Goal: Check status: Check status

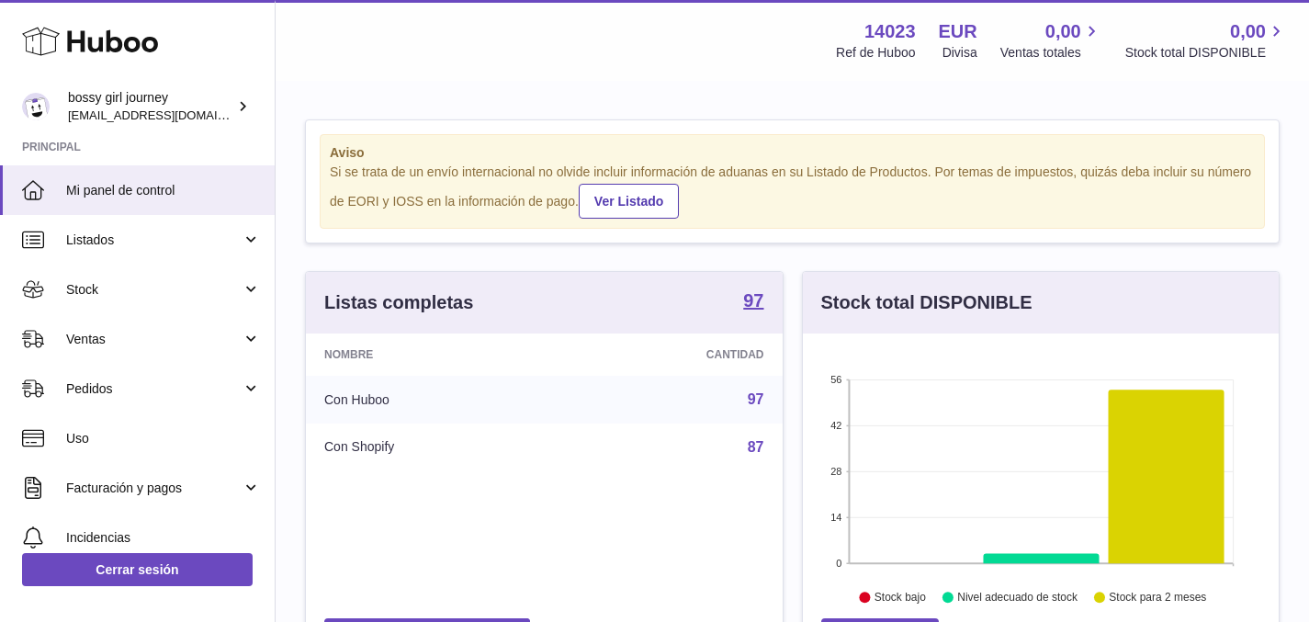
scroll to position [287, 476]
click at [168, 298] on span "Stock" at bounding box center [153, 289] width 175 height 17
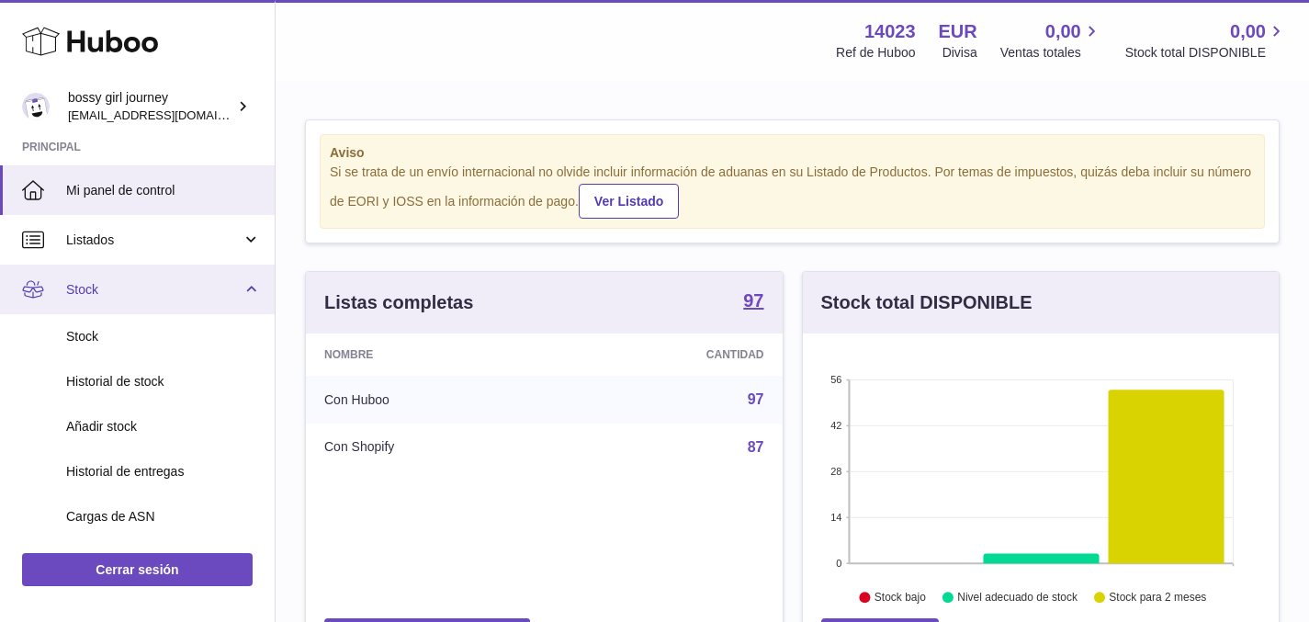
click at [160, 289] on span "Stock" at bounding box center [153, 289] width 175 height 17
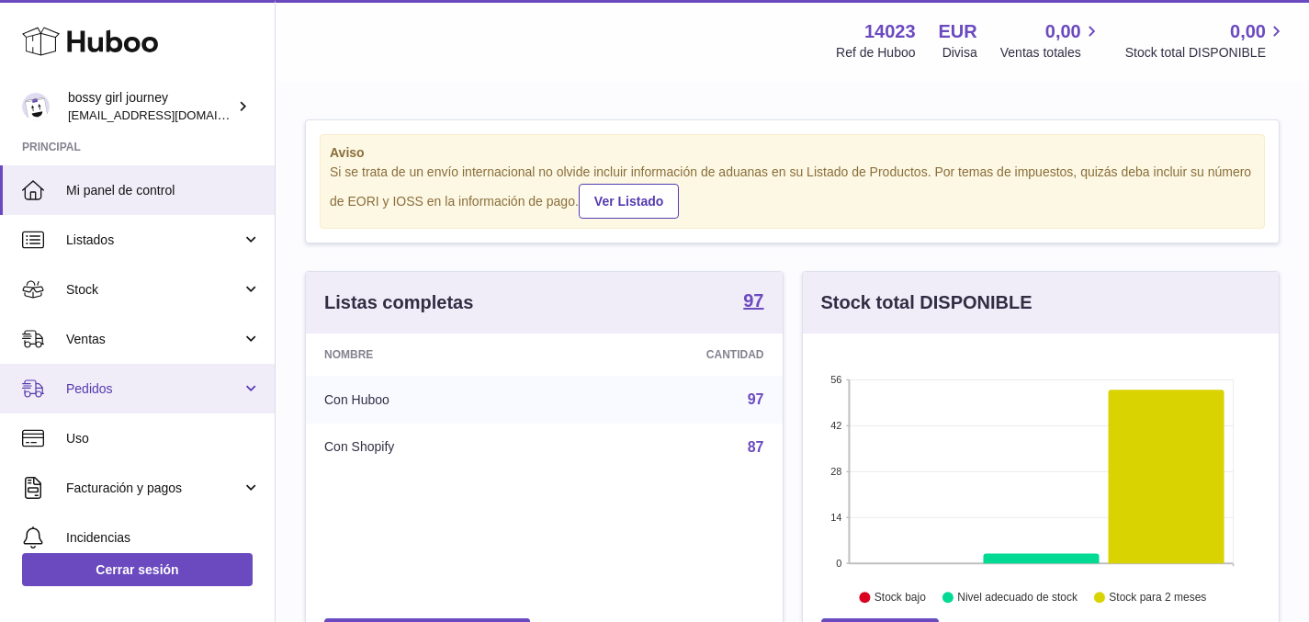
click at [118, 389] on span "Pedidos" at bounding box center [153, 388] width 175 height 17
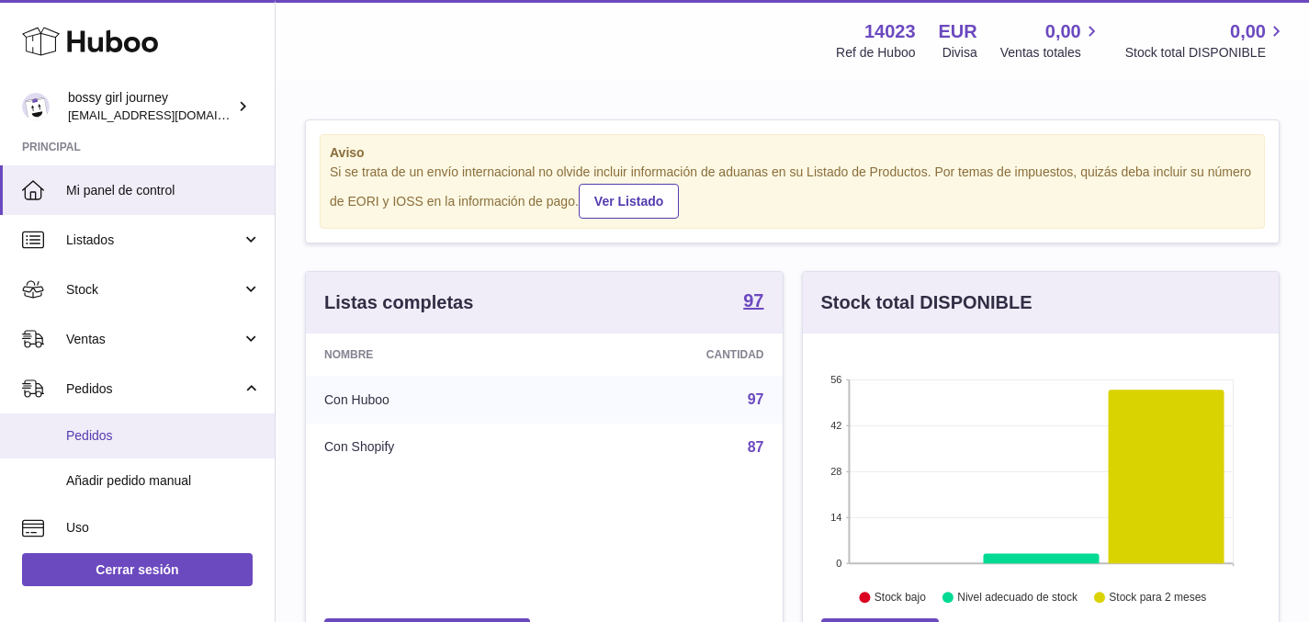
click at [116, 440] on span "Pedidos" at bounding box center [163, 435] width 195 height 17
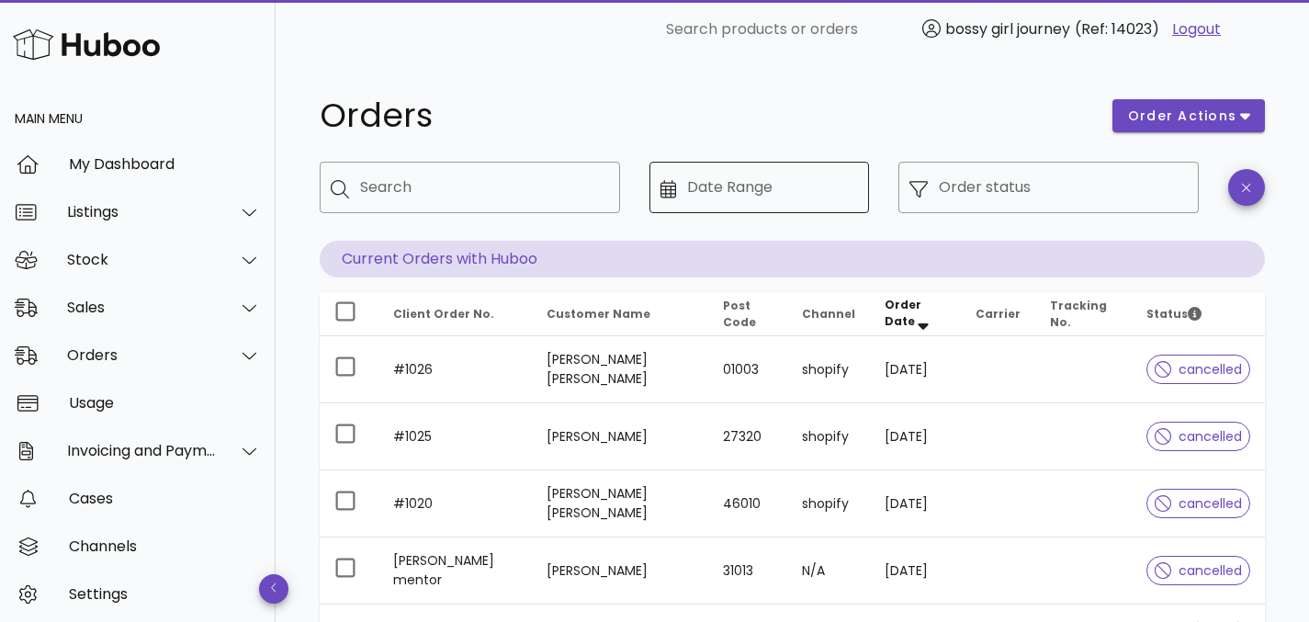
click at [799, 193] on input "Date Range" at bounding box center [772, 187] width 171 height 29
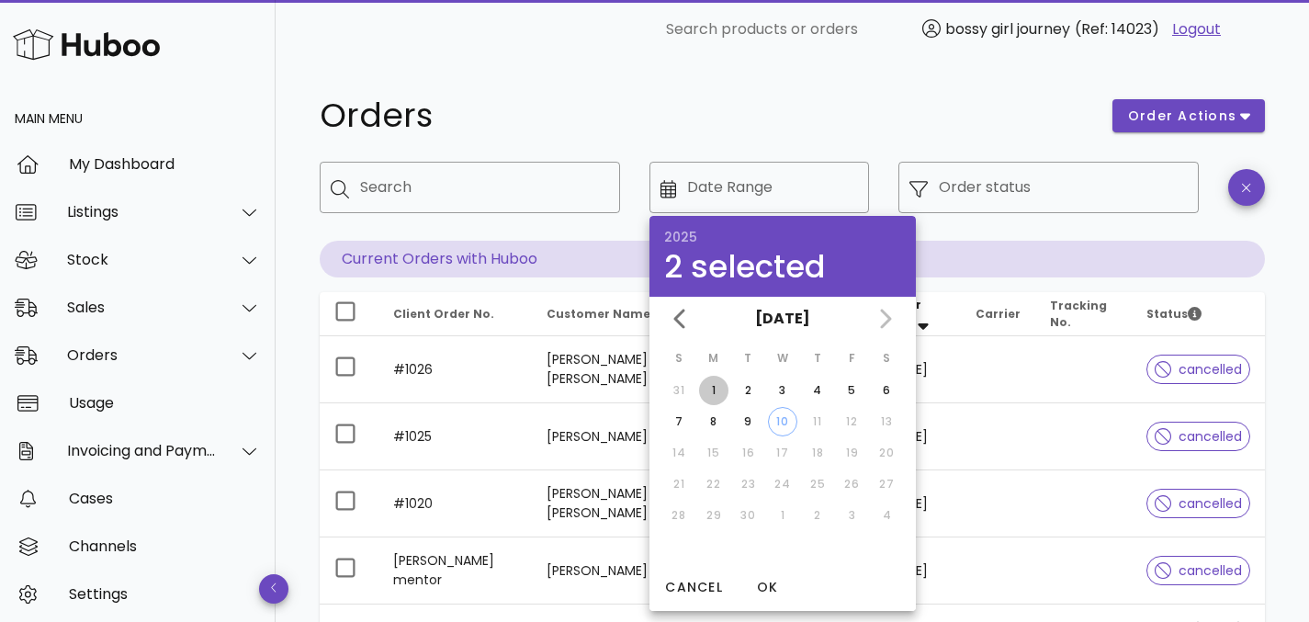
click at [720, 393] on div "1" at bounding box center [713, 390] width 29 height 17
click at [790, 421] on div "10" at bounding box center [783, 421] width 28 height 17
type input "**********"
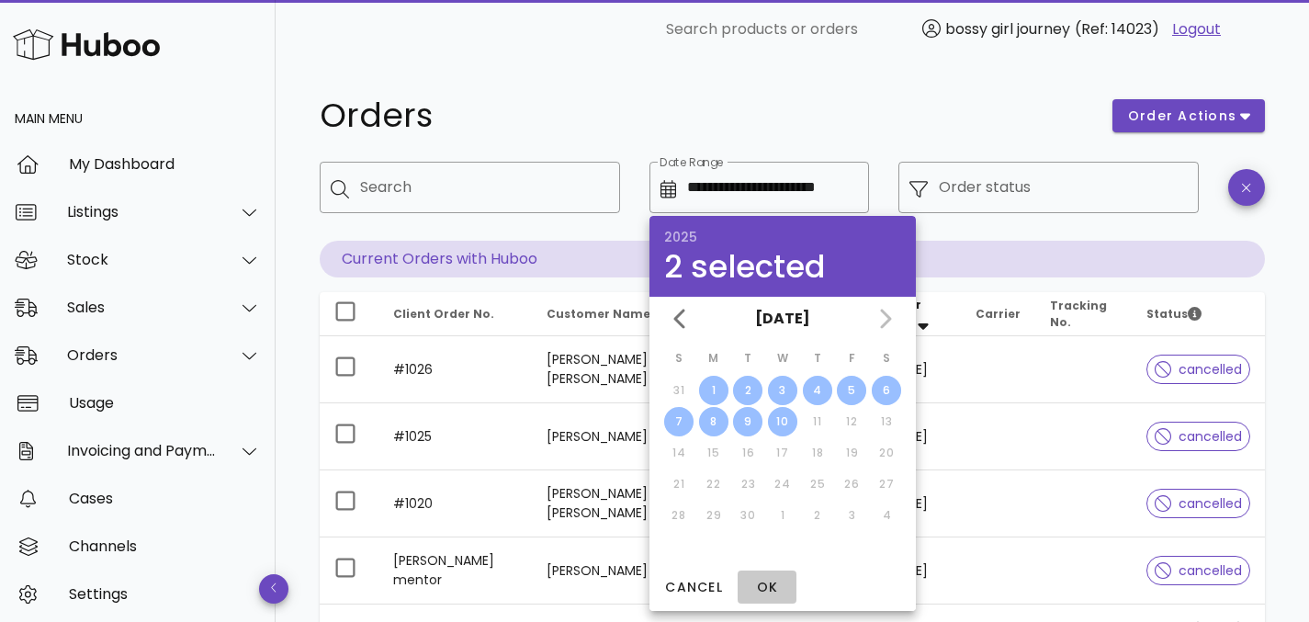
click at [771, 589] on span "OK" at bounding box center [767, 587] width 44 height 19
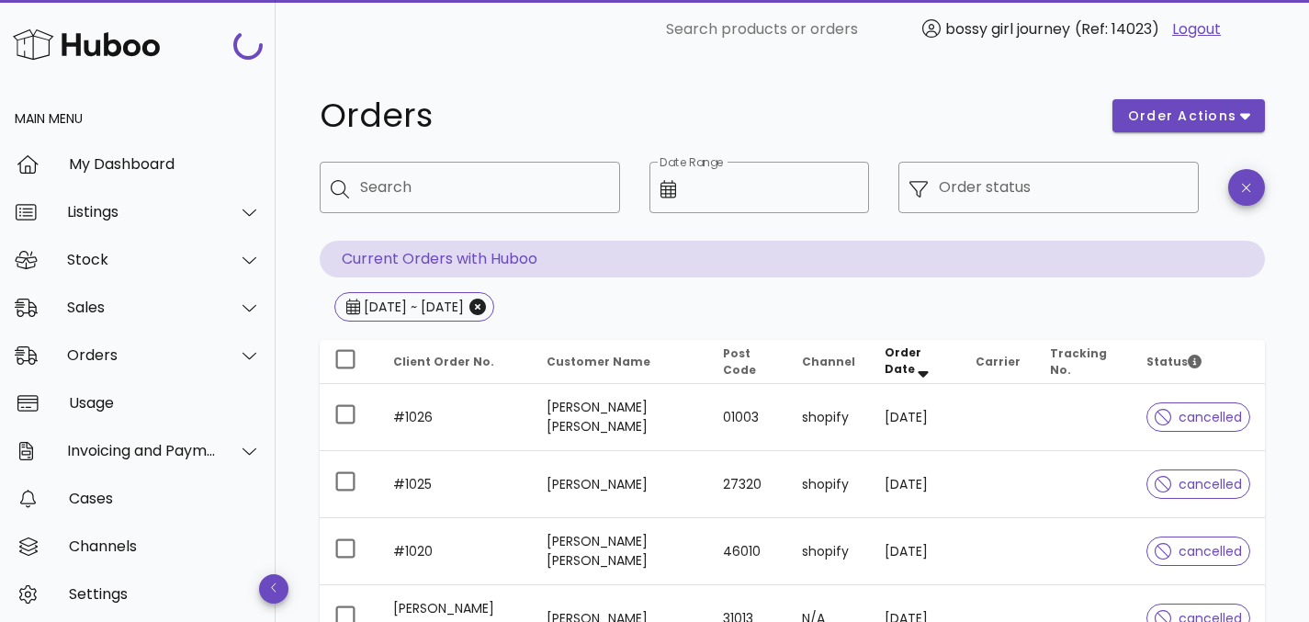
type input "**********"
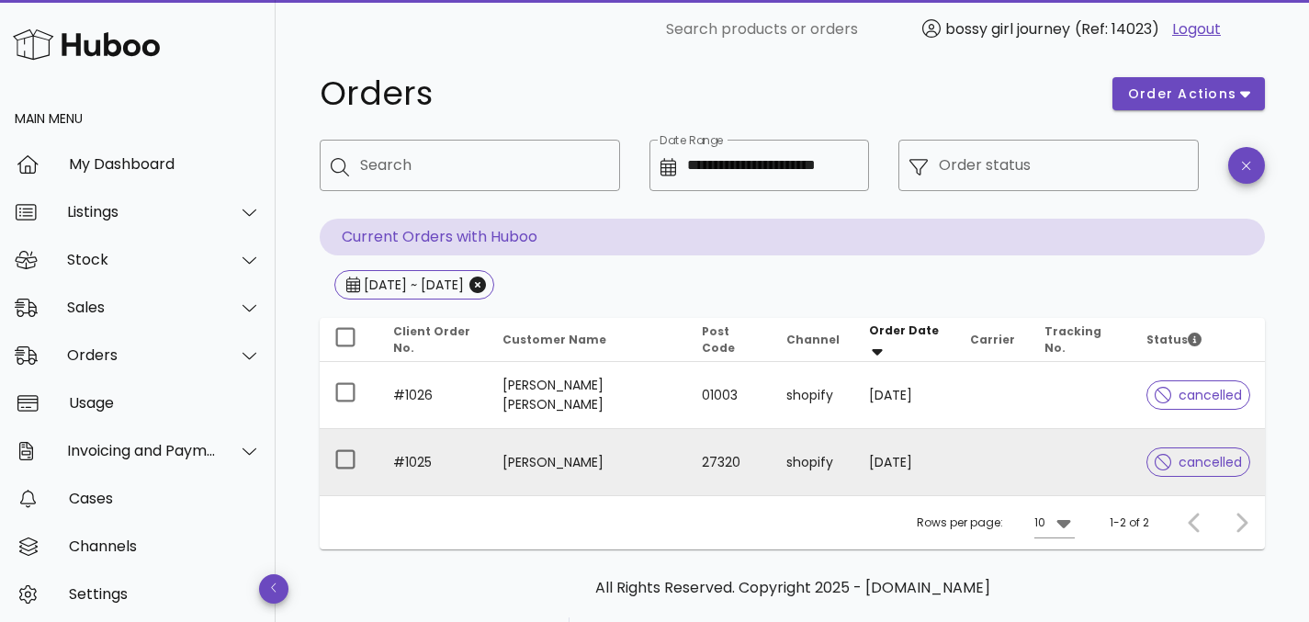
scroll to position [20, 0]
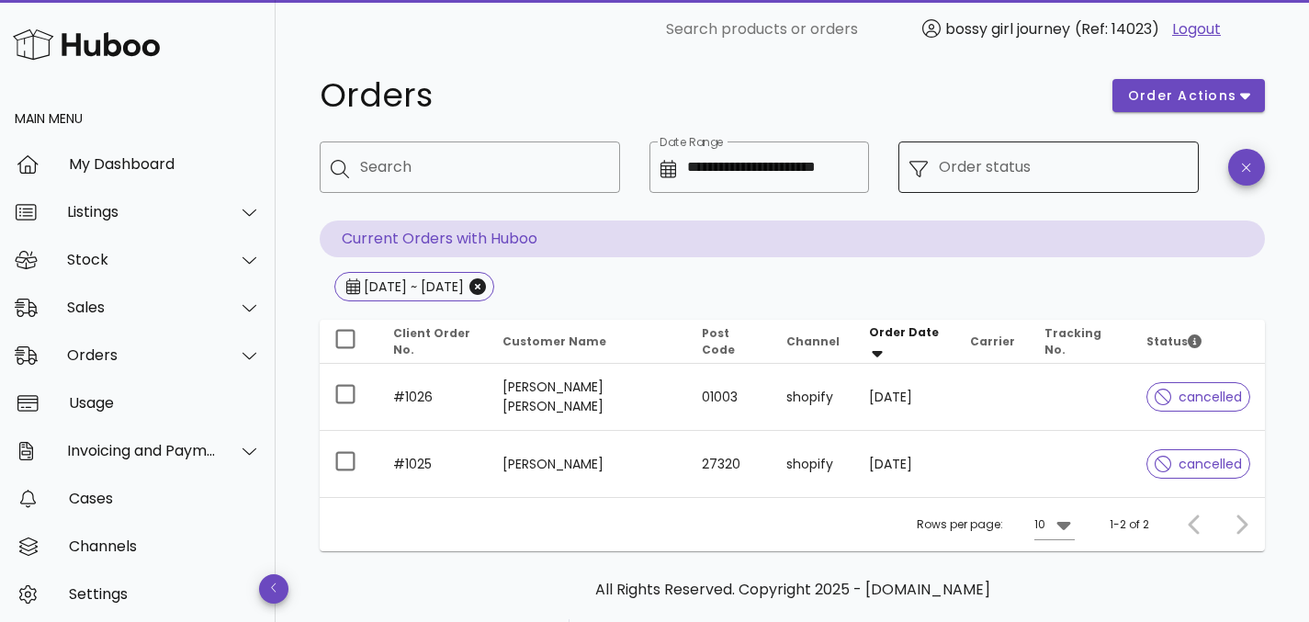
click at [927, 187] on div "​ Order status" at bounding box center [1048, 166] width 300 height 51
click at [928, 164] on div at bounding box center [923, 167] width 29 height 21
click at [973, 172] on input "Order status" at bounding box center [1063, 166] width 249 height 29
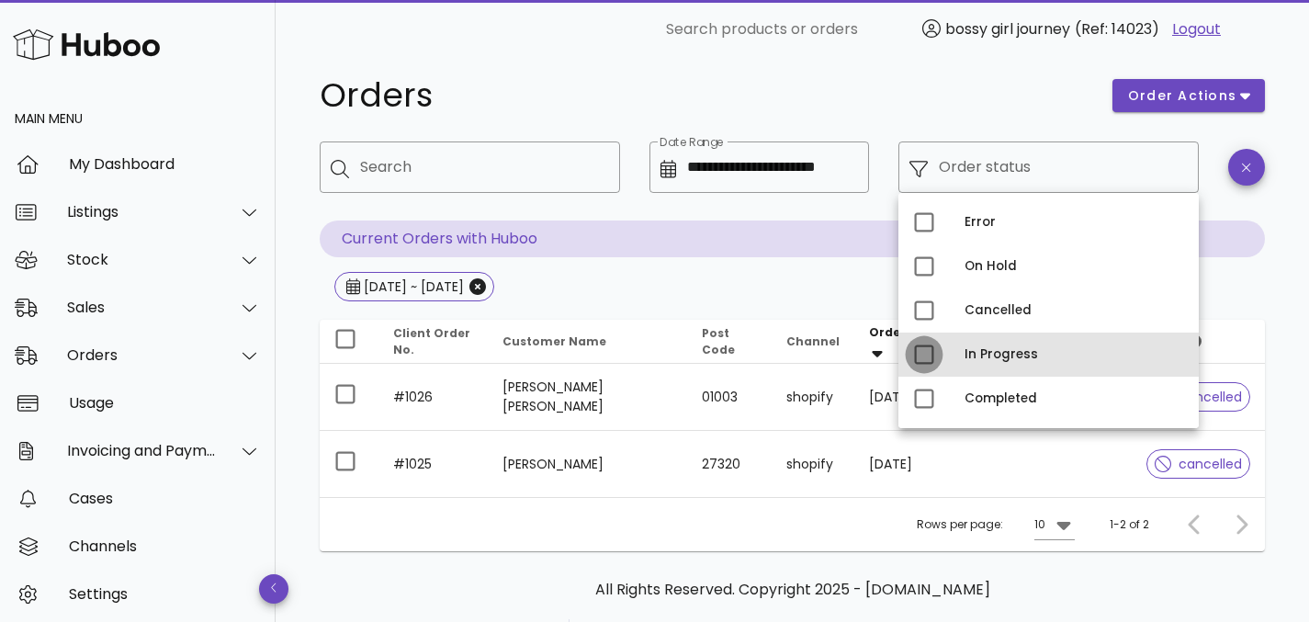
click at [921, 358] on div at bounding box center [923, 354] width 31 height 31
type input "**********"
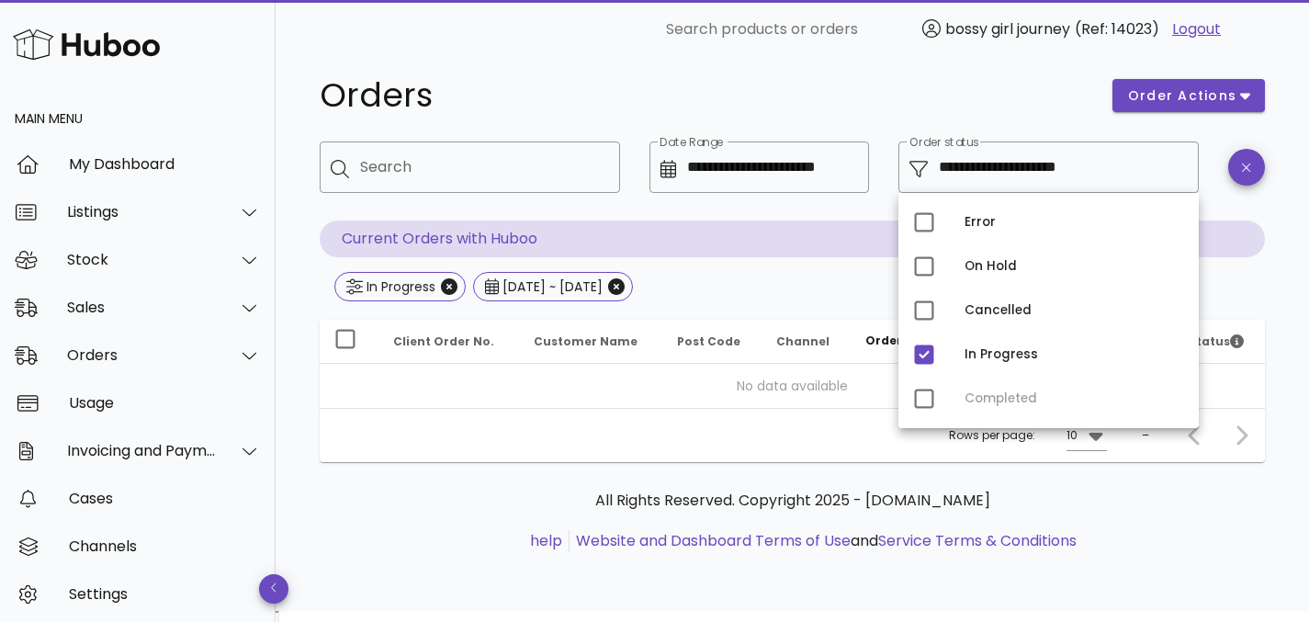
scroll to position [9, 0]
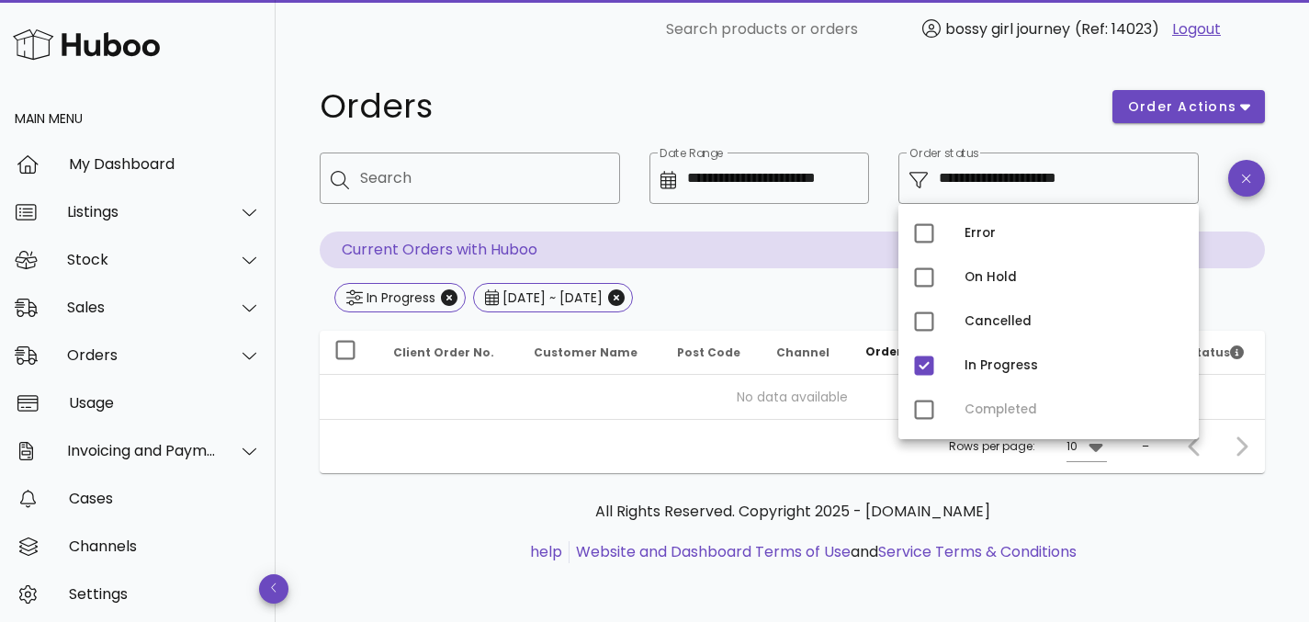
click at [928, 416] on div "Error On Hold Cancelled In Progress Completed" at bounding box center [1048, 321] width 300 height 235
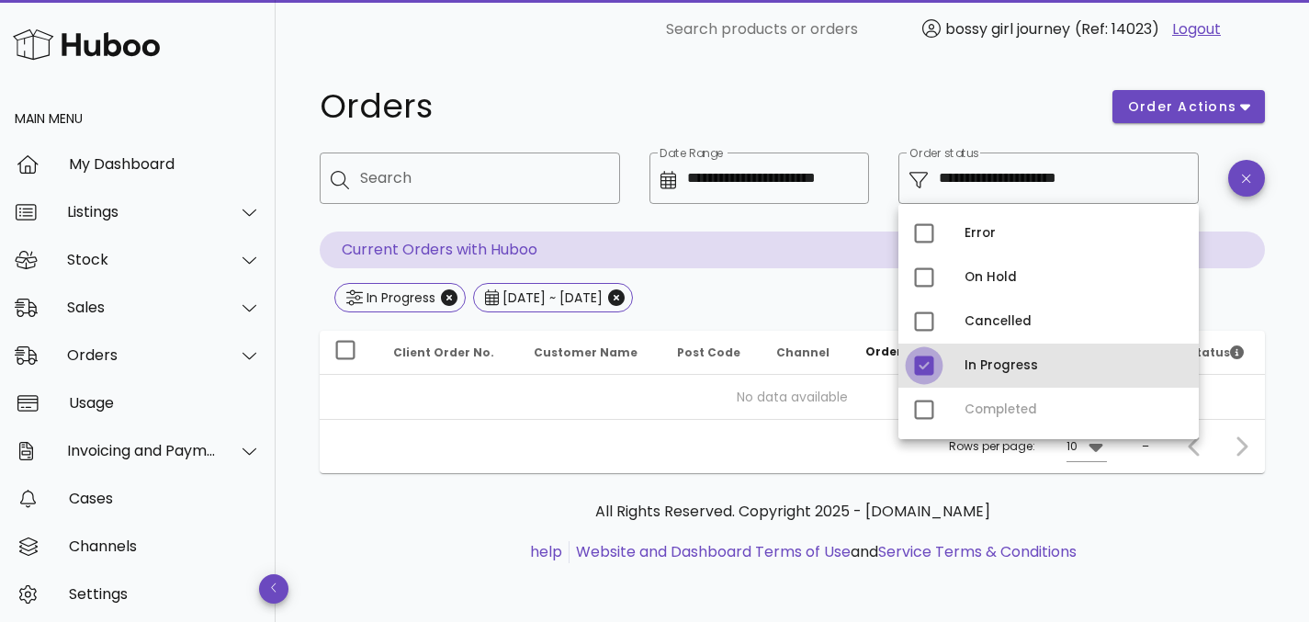
click at [928, 364] on div at bounding box center [923, 365] width 31 height 31
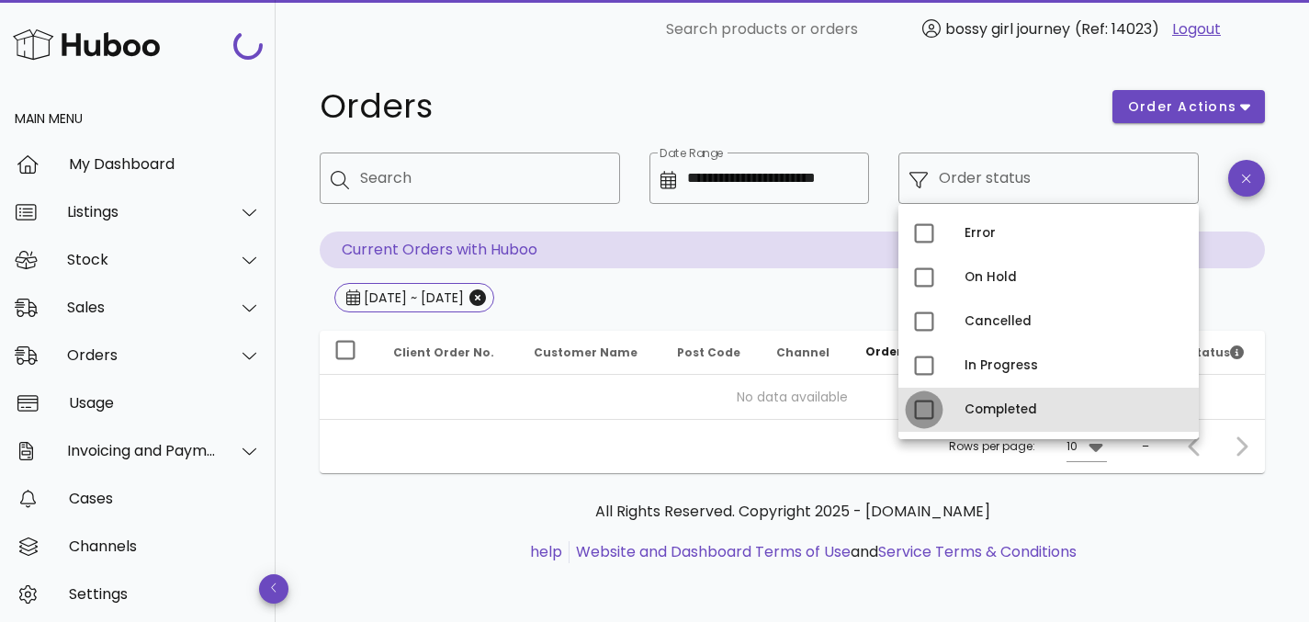
click at [927, 411] on div at bounding box center [923, 409] width 31 height 31
type input "**********"
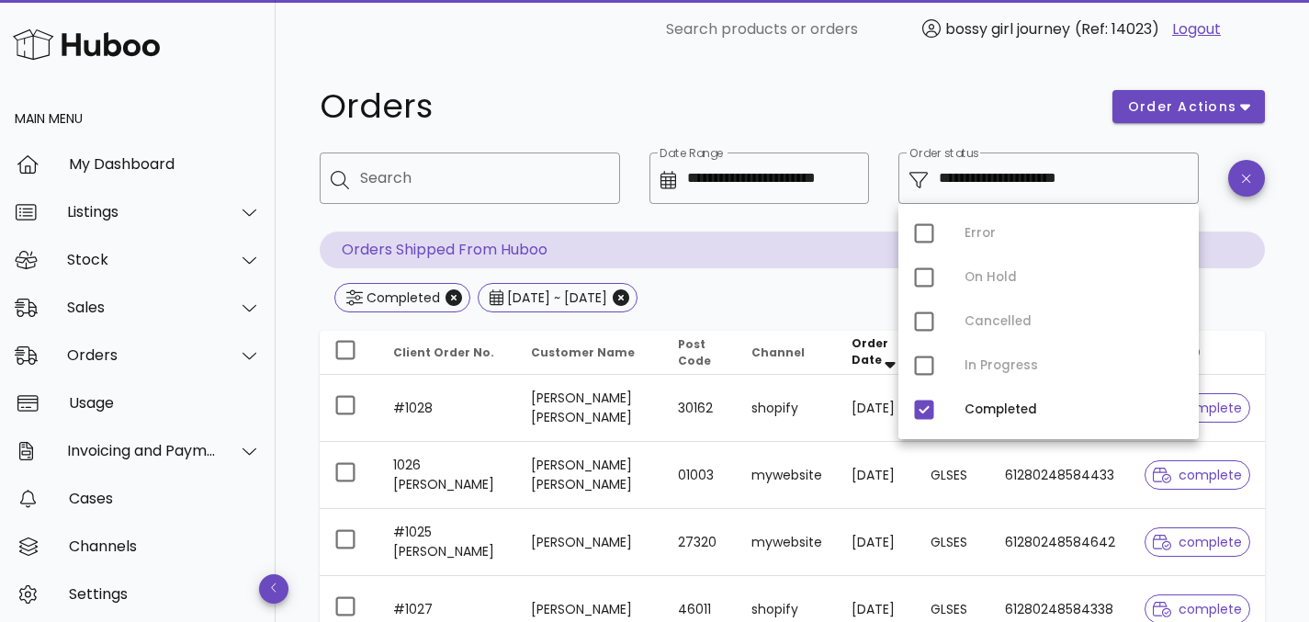
click at [1239, 311] on div "Completed [DATE] ~ [DATE]" at bounding box center [792, 299] width 945 height 33
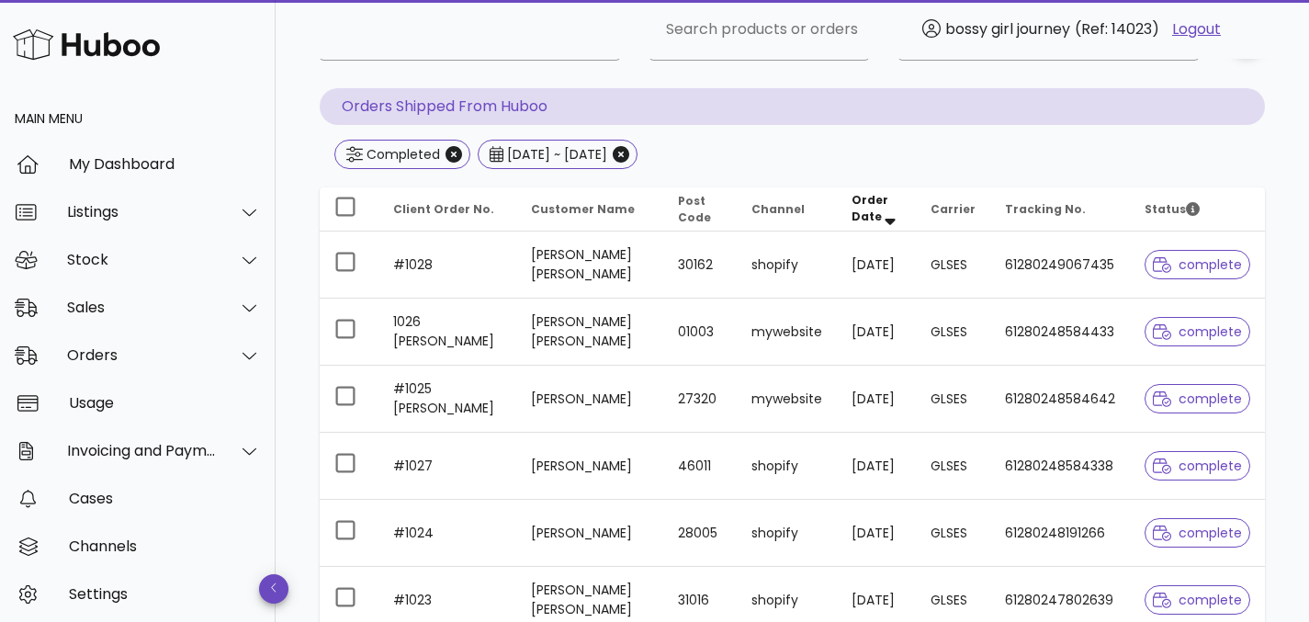
scroll to position [153, 0]
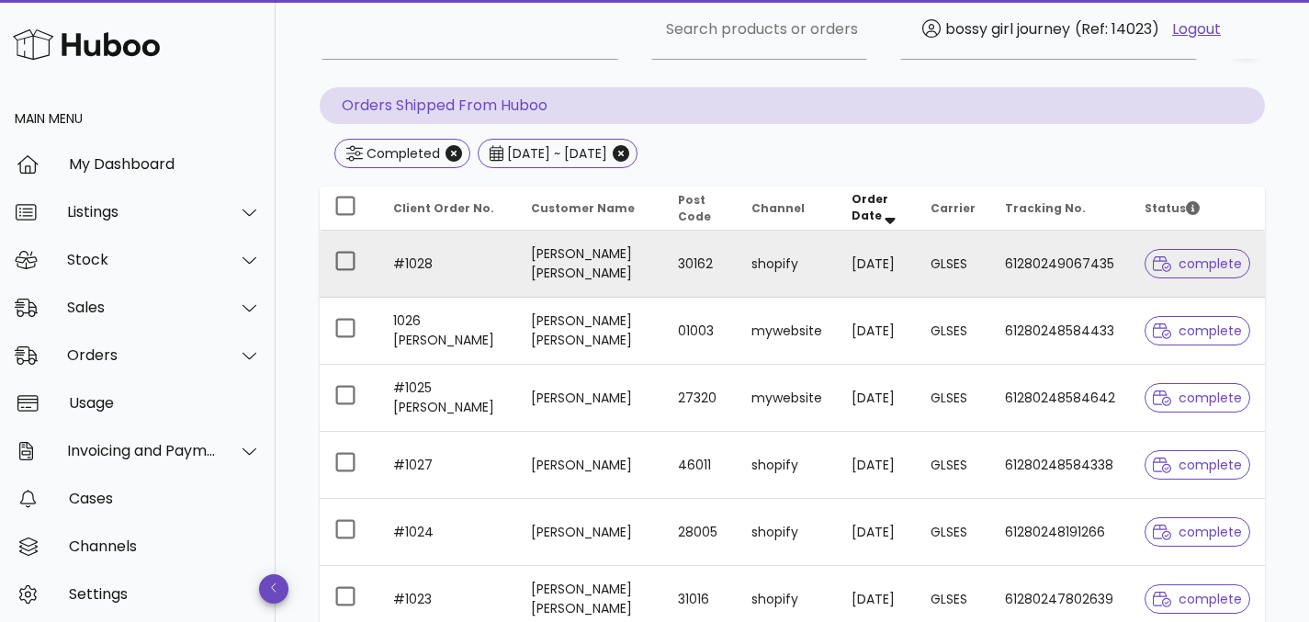
click at [861, 275] on td "[DATE]" at bounding box center [877, 264] width 80 height 67
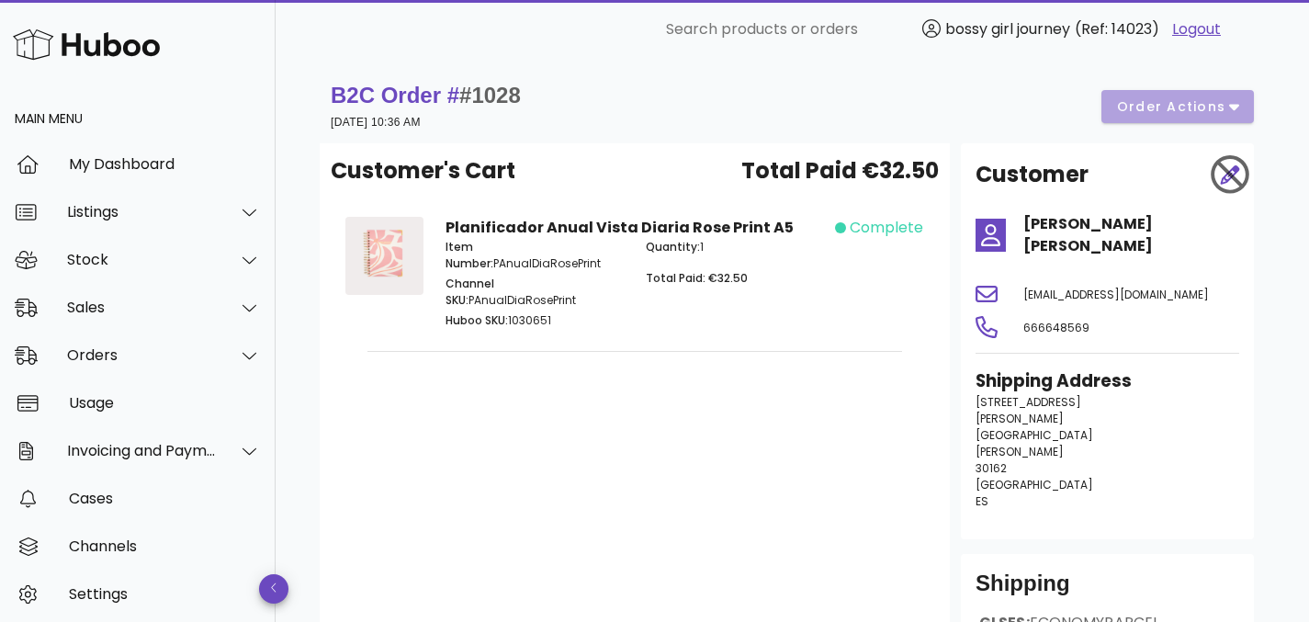
scroll to position [153, 0]
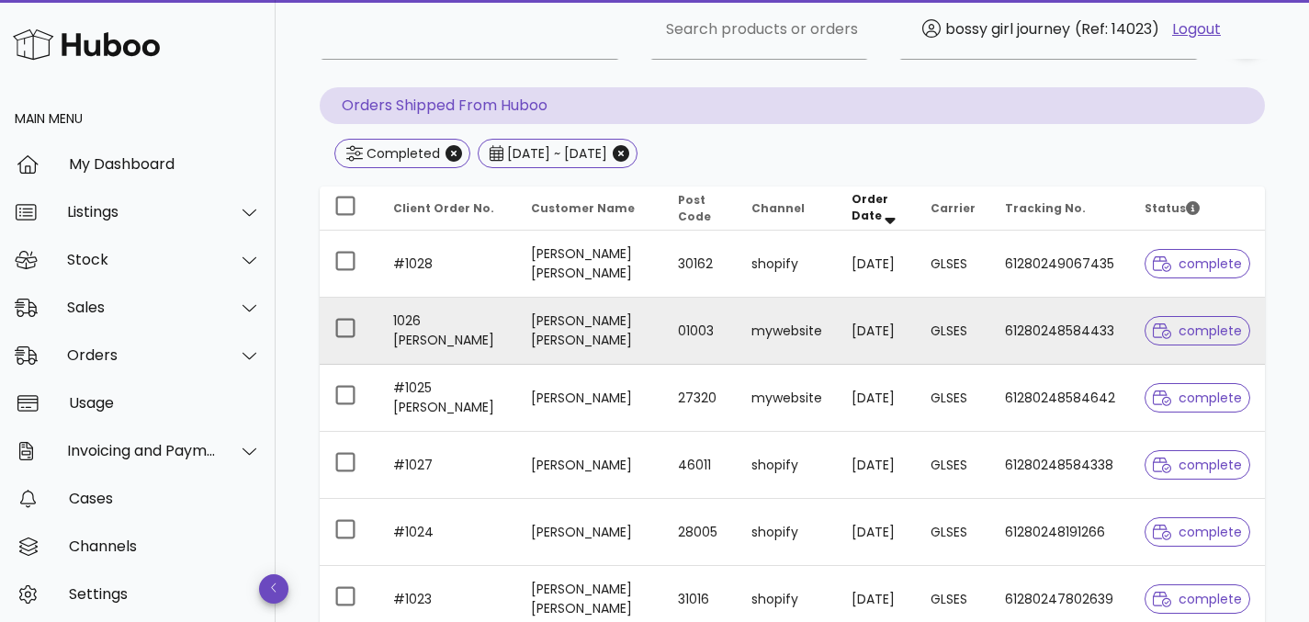
click at [607, 336] on td "[PERSON_NAME] [PERSON_NAME]" at bounding box center [590, 331] width 148 height 67
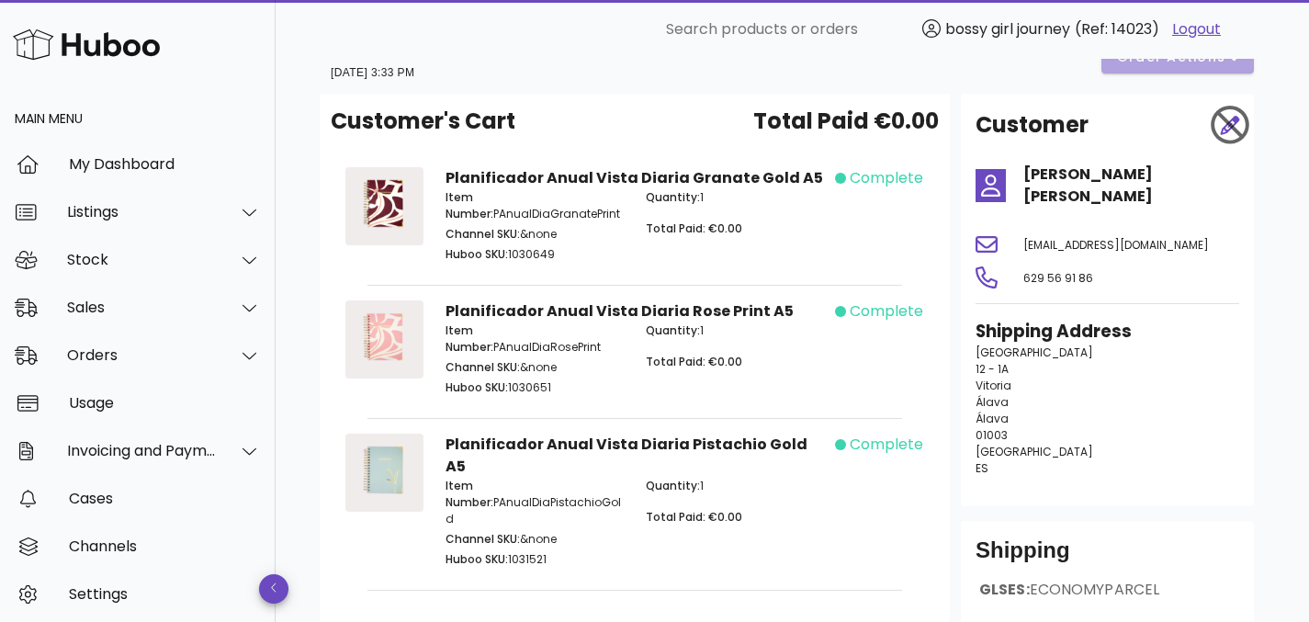
scroll to position [51, 0]
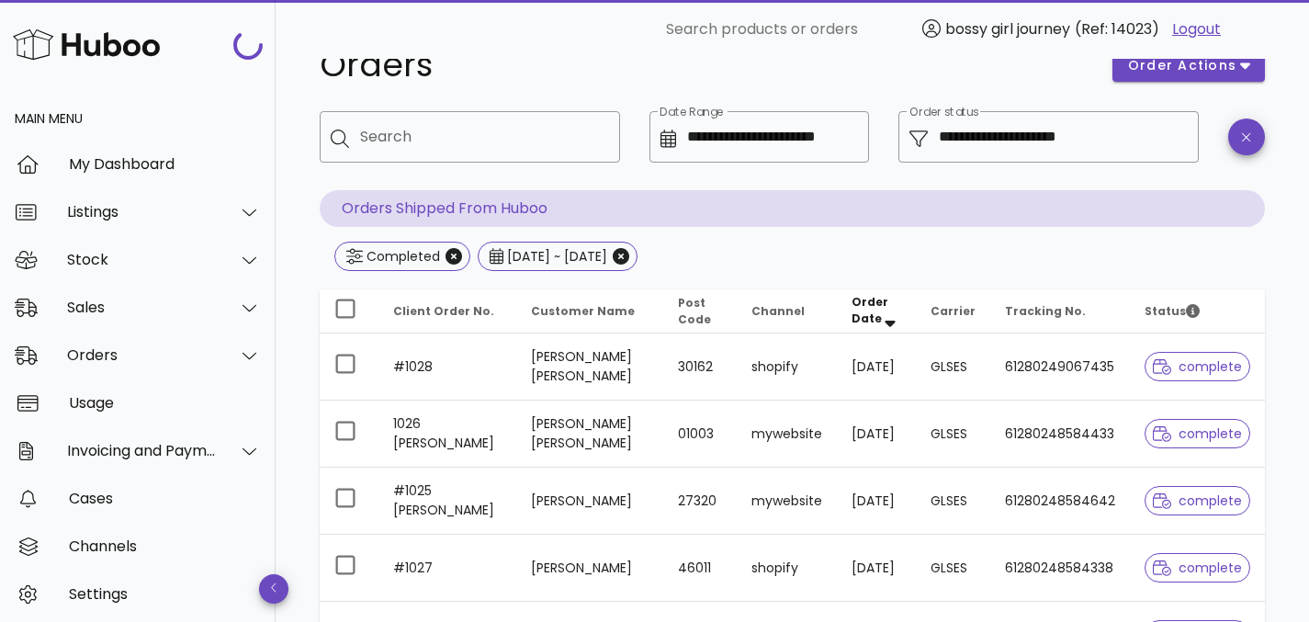
scroll to position [153, 0]
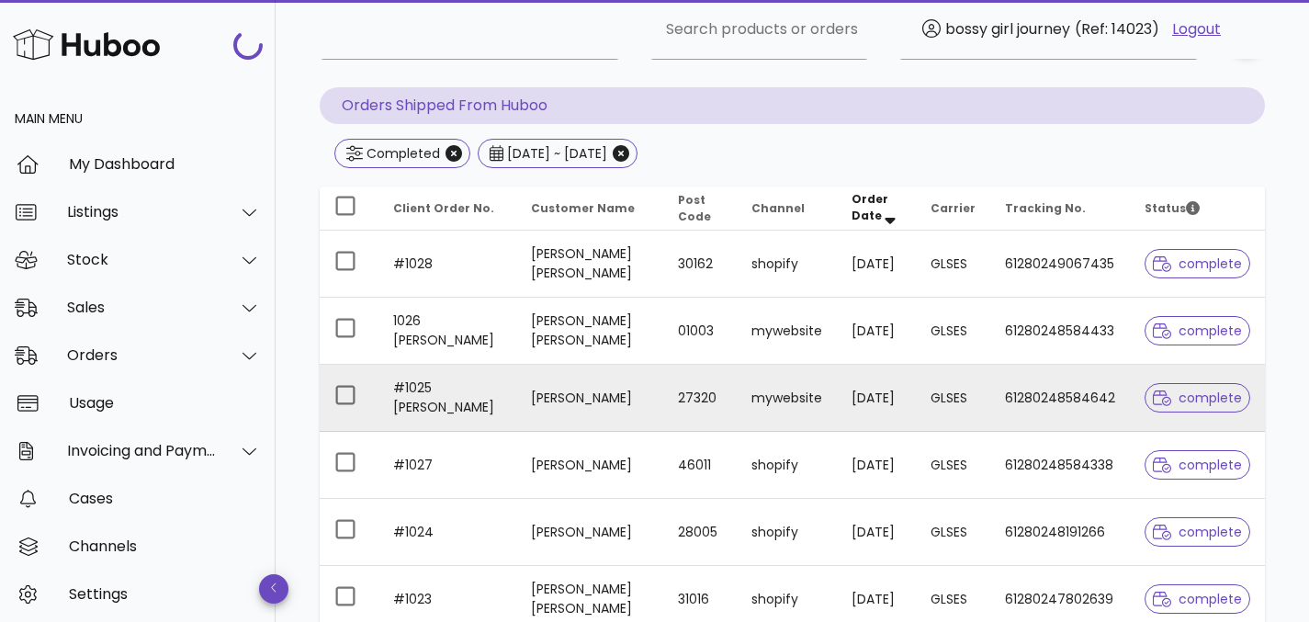
click at [469, 398] on td "#1025 [PERSON_NAME]" at bounding box center [447, 398] width 138 height 67
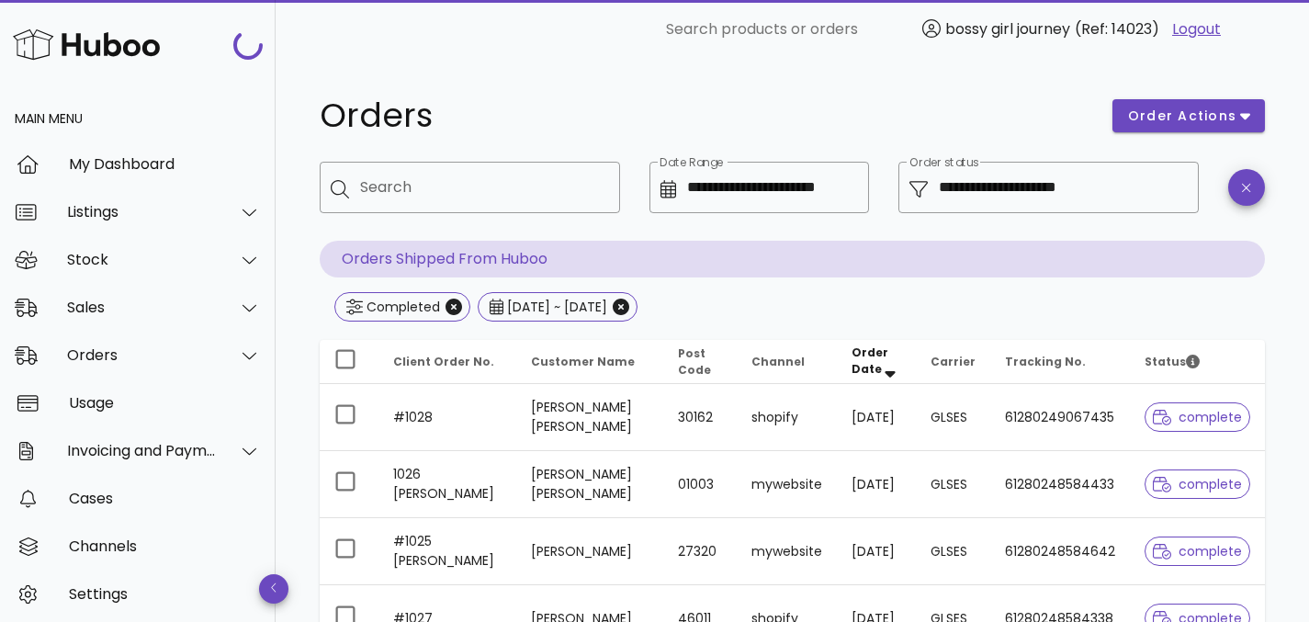
scroll to position [153, 0]
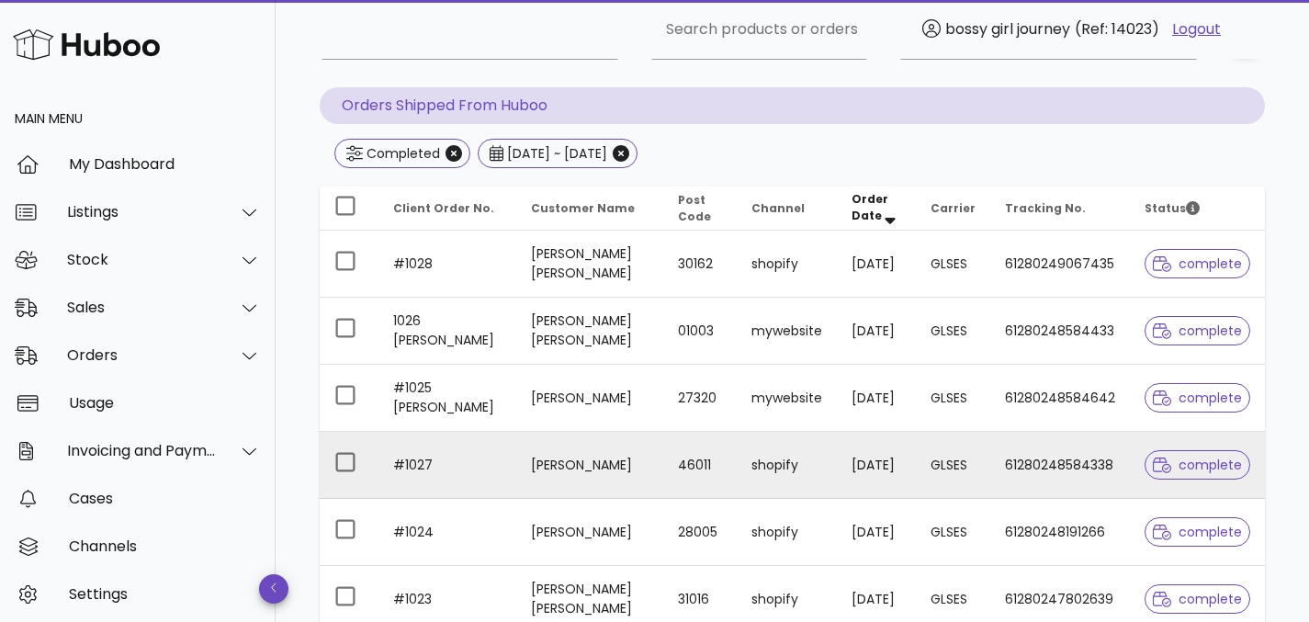
click at [560, 472] on td "[PERSON_NAME]" at bounding box center [590, 465] width 148 height 67
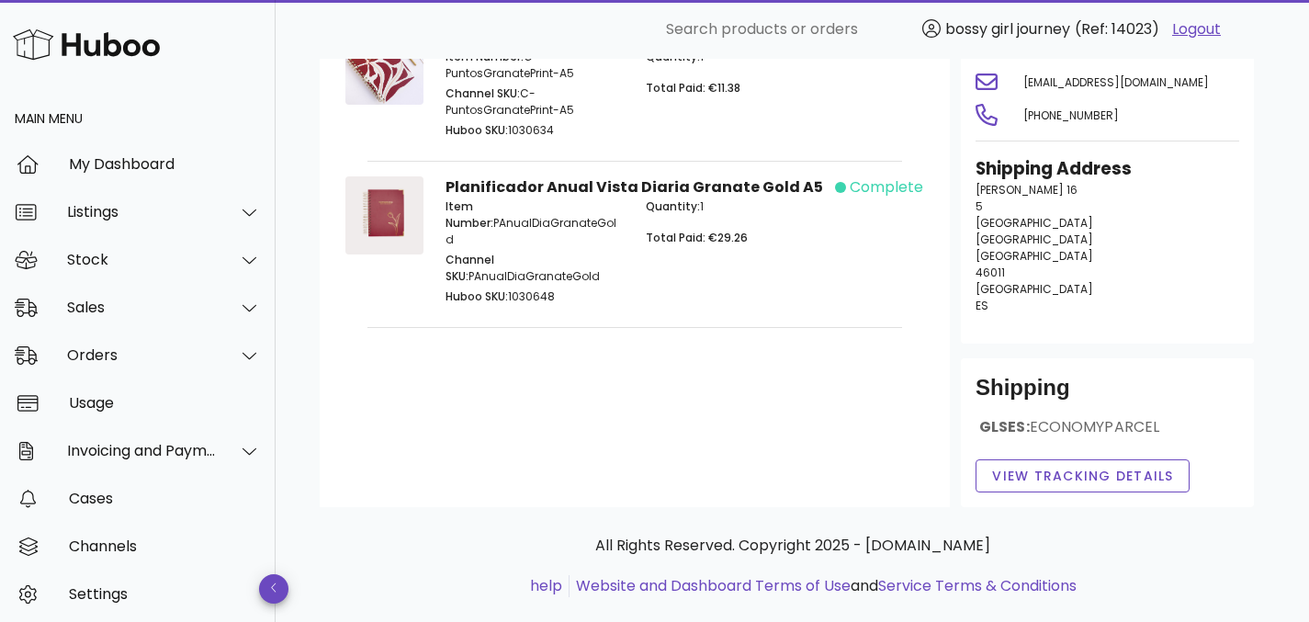
scroll to position [224, 0]
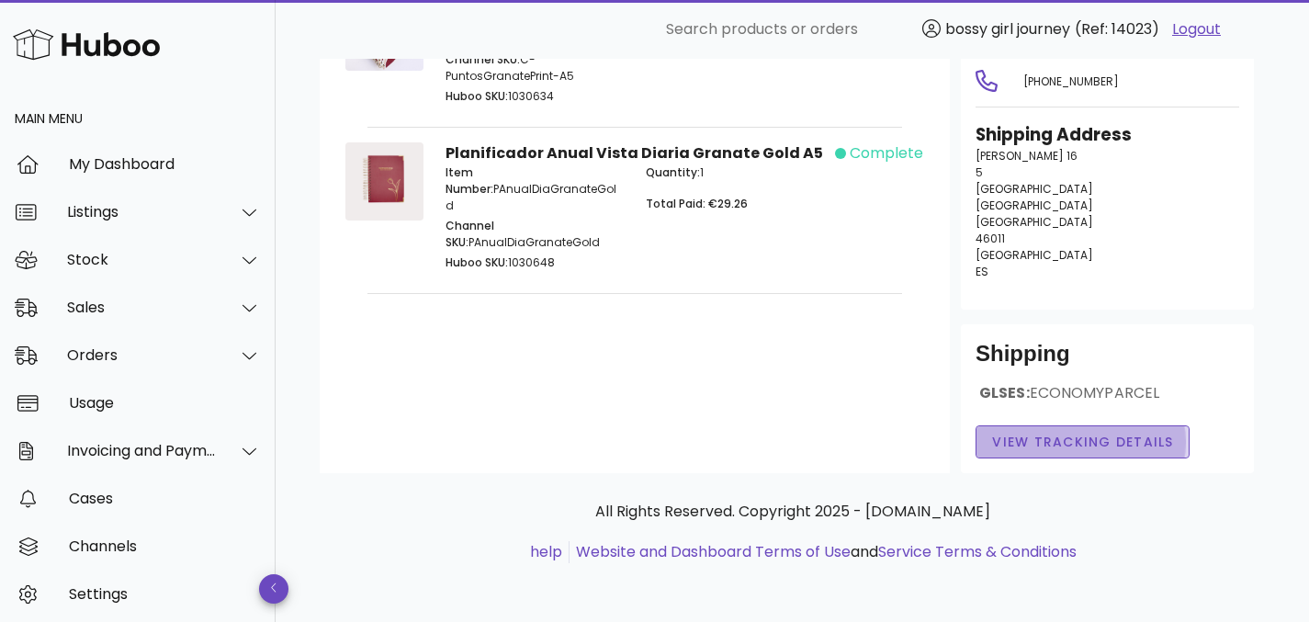
click at [1033, 431] on button "View Tracking details" at bounding box center [1082, 441] width 214 height 33
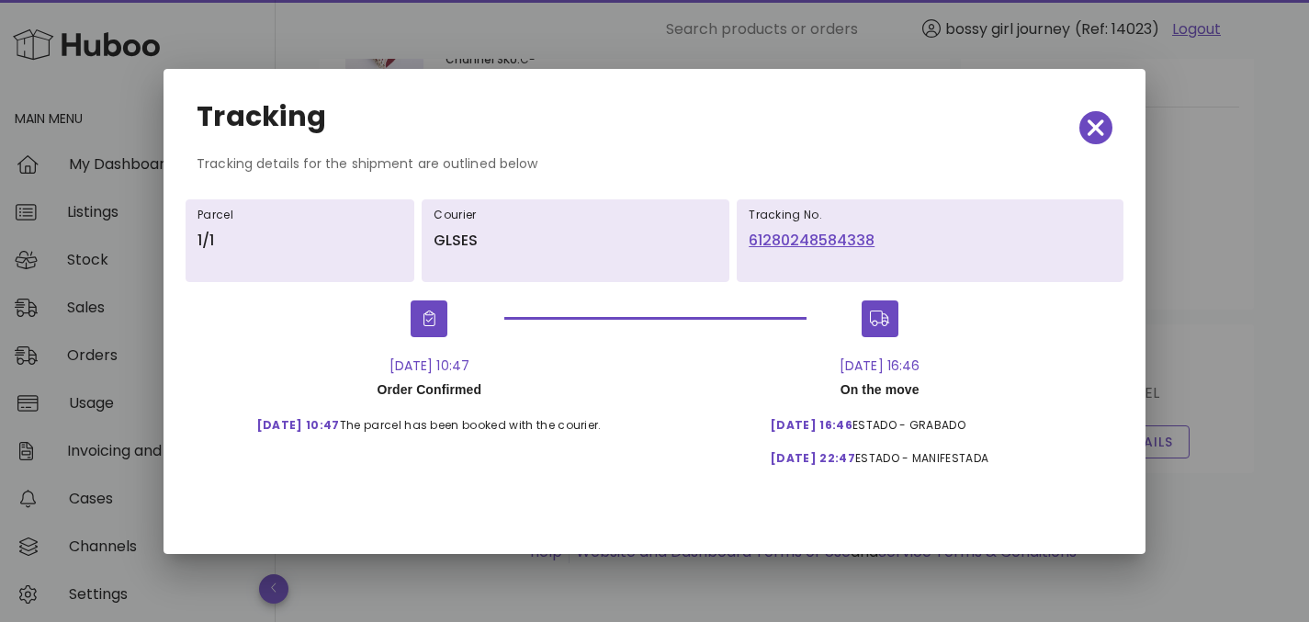
click at [870, 368] on div "[DATE] 16:46" at bounding box center [879, 365] width 247 height 20
click at [842, 242] on link "61280248584338" at bounding box center [929, 241] width 363 height 22
